Goal: Check status: Check status

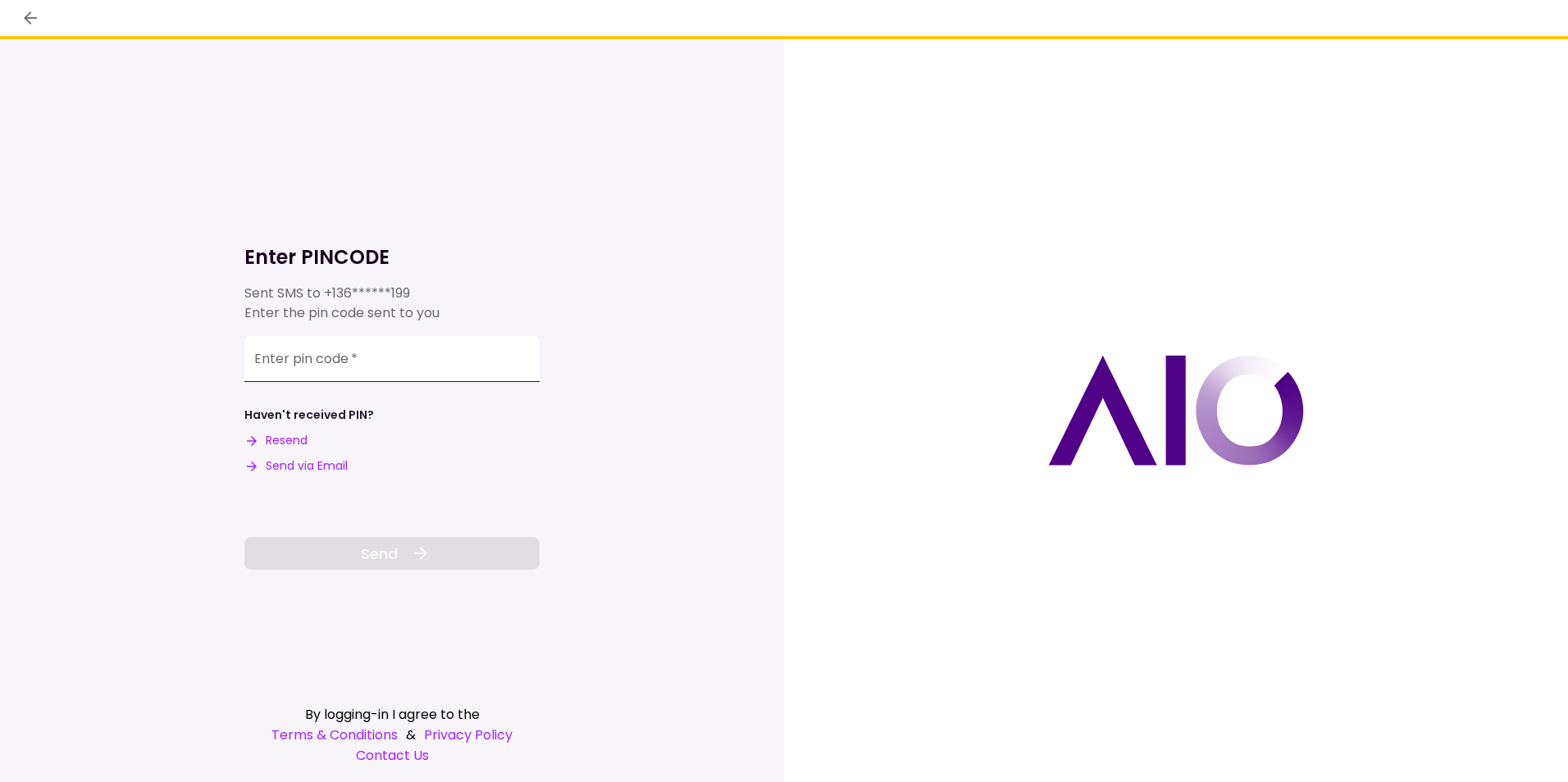
click at [380, 355] on input "Enter pin code   *" at bounding box center [392, 358] width 296 height 46
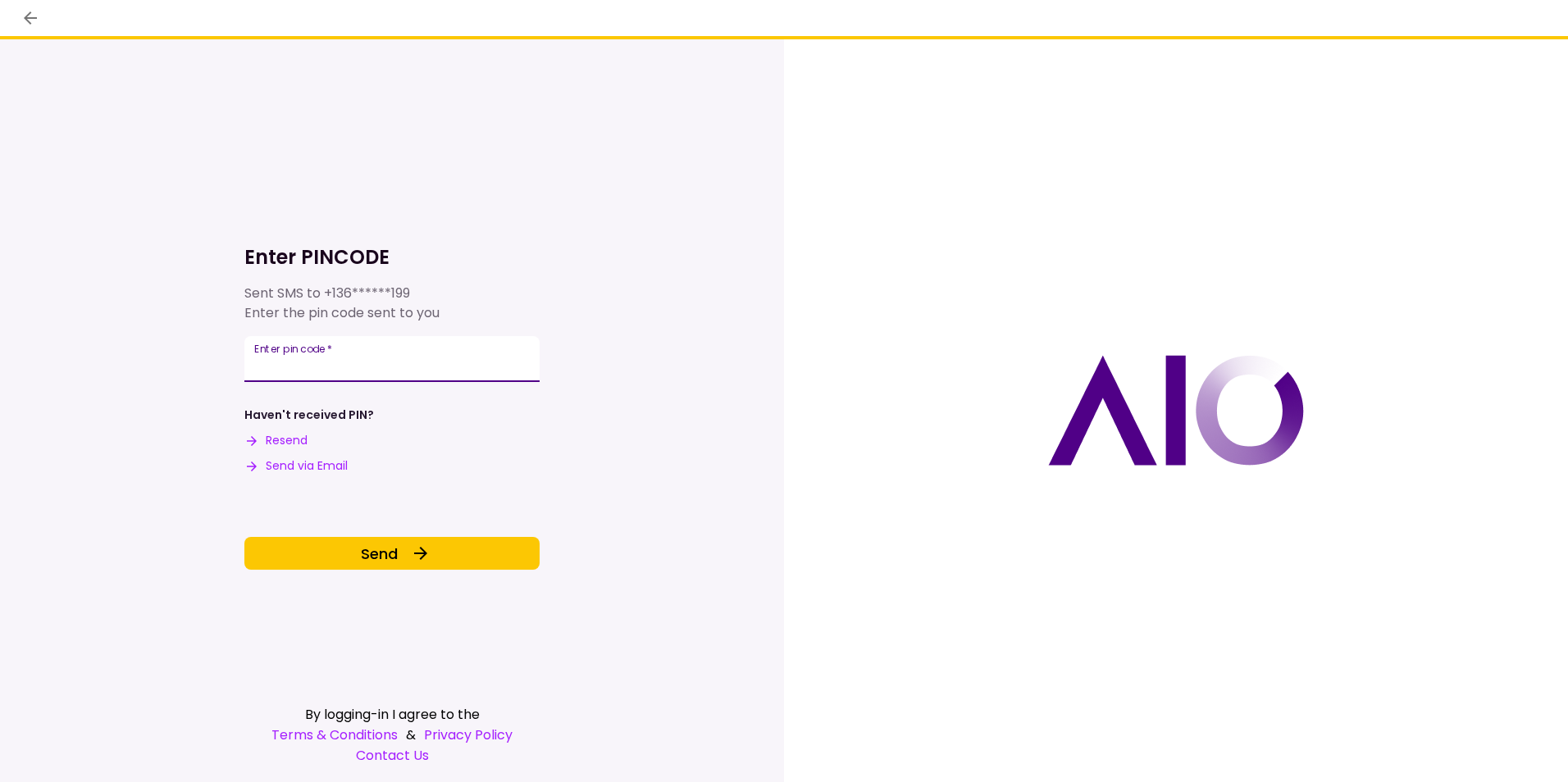
type input "******"
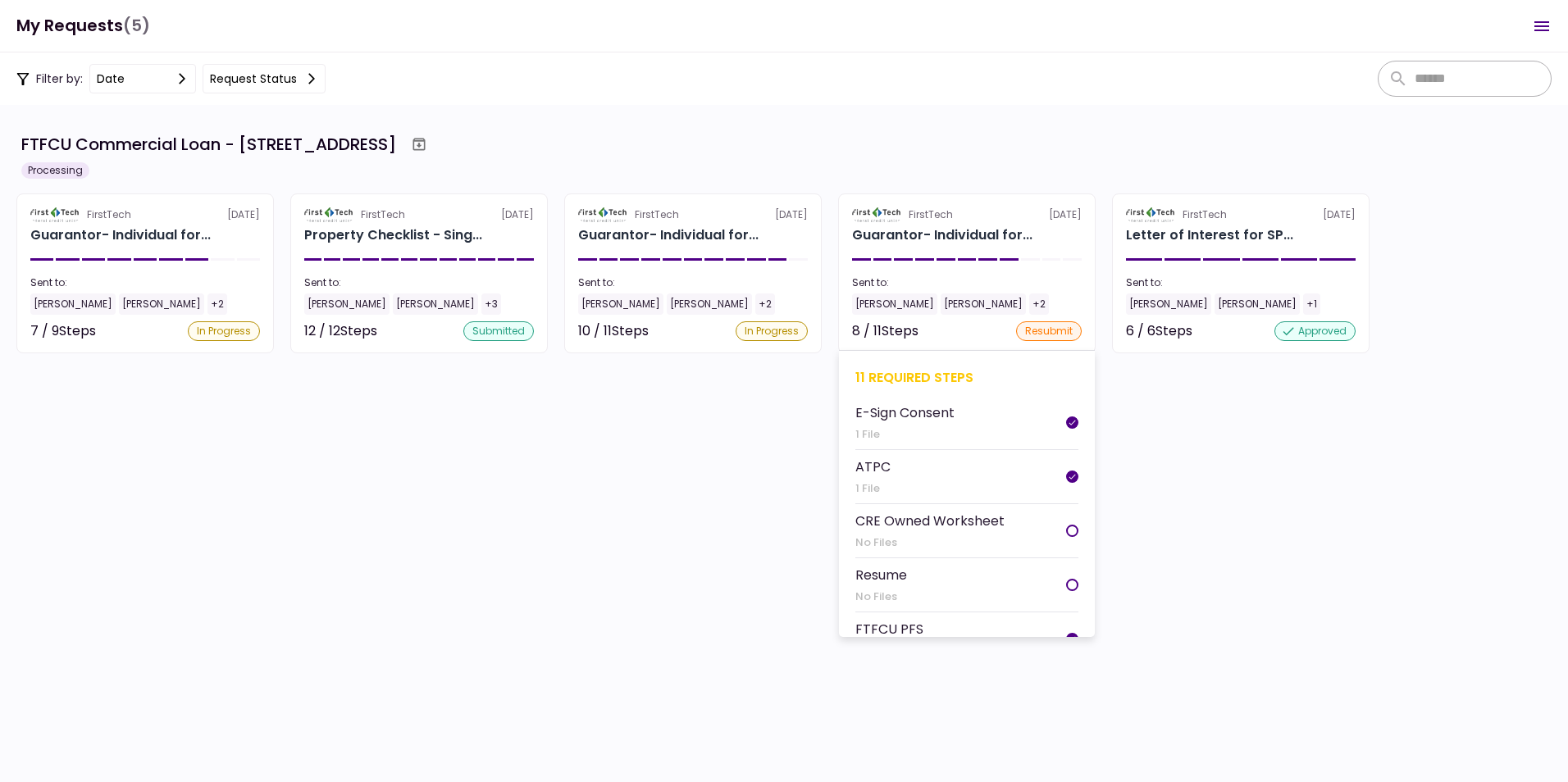
click at [881, 322] on div "8 / 11 Steps" at bounding box center [885, 331] width 66 height 20
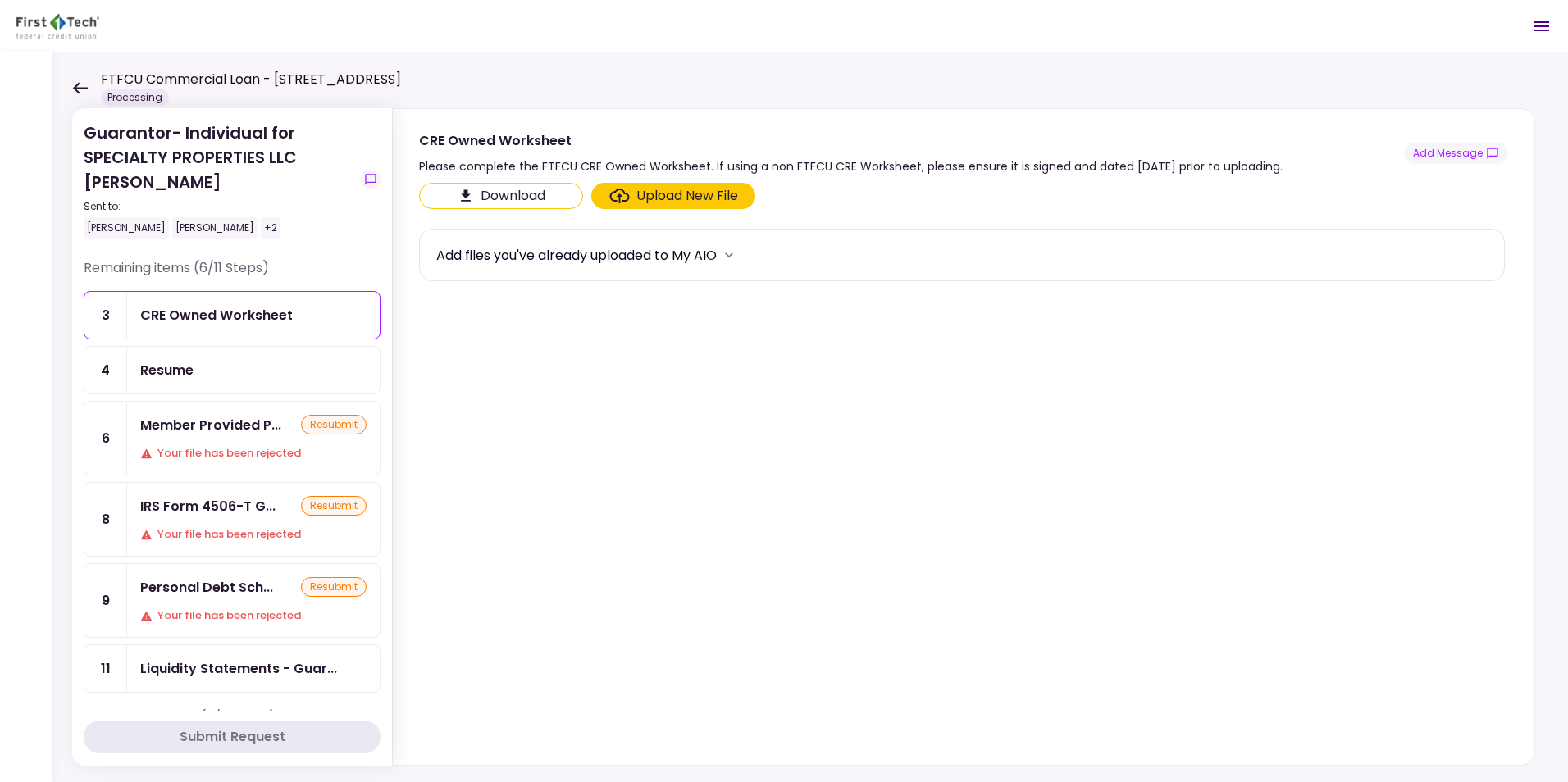
click at [78, 85] on icon at bounding box center [80, 89] width 15 height 13
